Goal: Task Accomplishment & Management: Use online tool/utility

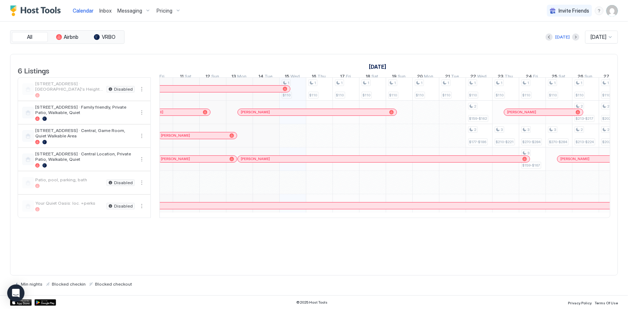
scroll to position [0, 275]
click at [250, 142] on div at bounding box center [244, 135] width 26 height 23
click at [264, 143] on div at bounding box center [271, 135] width 26 height 23
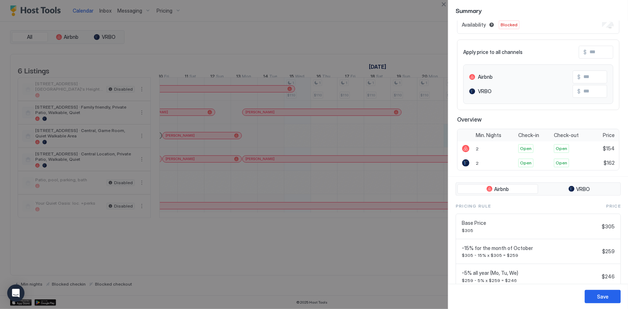
scroll to position [0, 0]
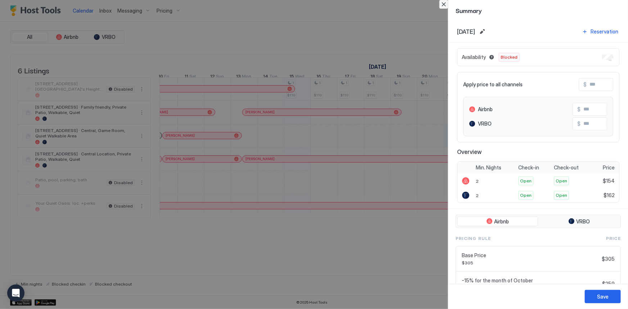
click at [442, 4] on button "Close" at bounding box center [443, 4] width 9 height 9
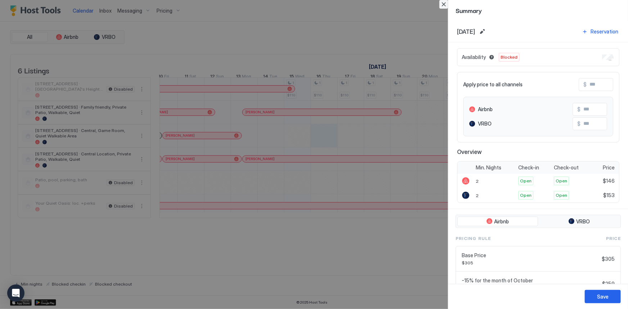
click at [441, 5] on button "Close" at bounding box center [443, 4] width 9 height 9
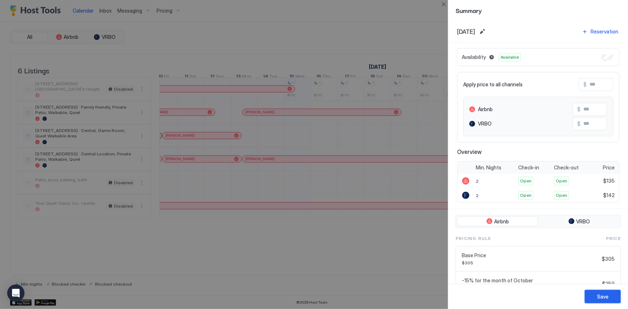
click at [591, 296] on button "Save" at bounding box center [603, 296] width 36 height 13
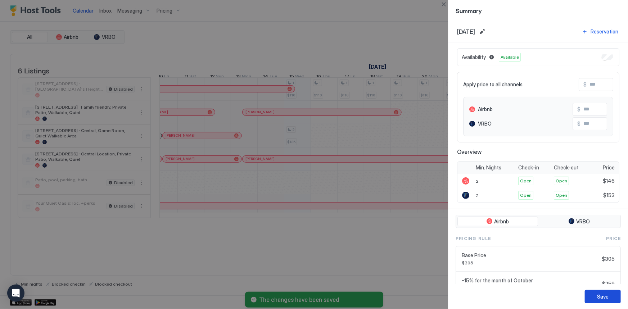
click at [604, 296] on div "Save" at bounding box center [603, 297] width 12 height 8
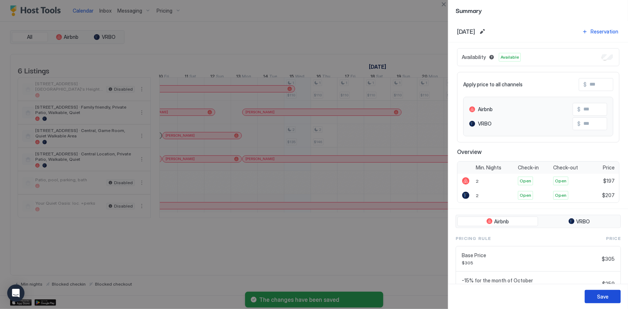
click at [597, 296] on div "Save" at bounding box center [603, 297] width 12 height 8
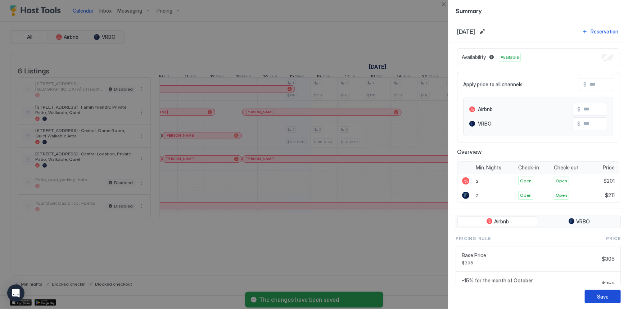
click at [596, 293] on button "Save" at bounding box center [603, 296] width 36 height 13
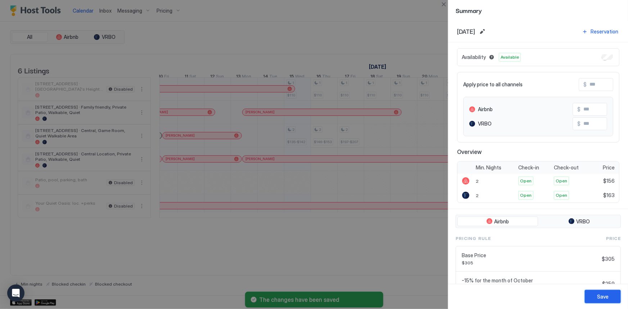
click at [603, 296] on div "Save" at bounding box center [603, 297] width 12 height 8
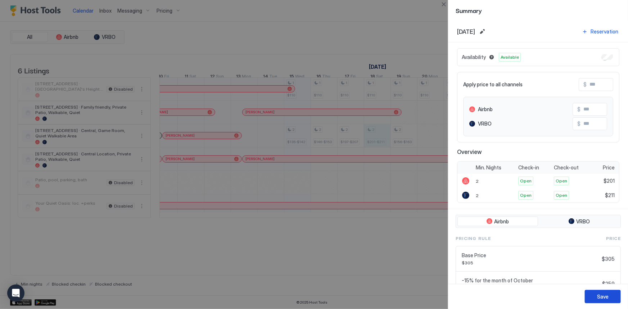
click at [608, 300] on div "Save" at bounding box center [603, 297] width 12 height 8
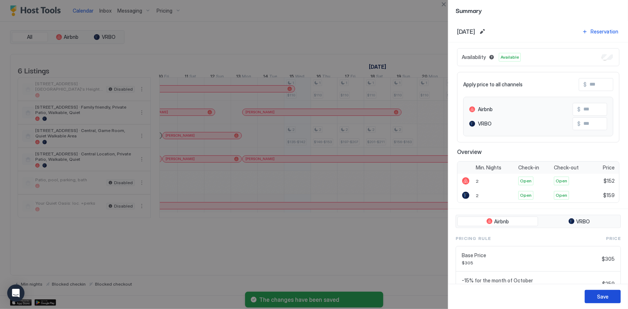
click at [592, 299] on button "Save" at bounding box center [603, 296] width 36 height 13
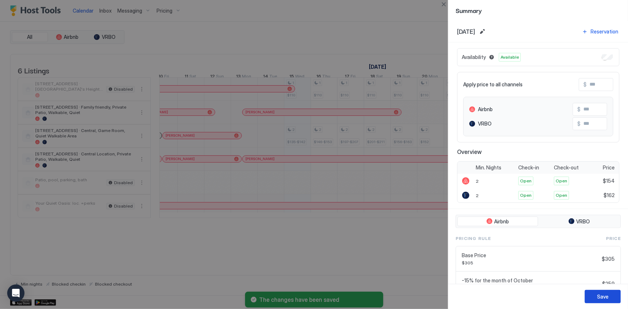
click at [595, 296] on button "Save" at bounding box center [603, 296] width 36 height 13
